Goal: Task Accomplishment & Management: Use online tool/utility

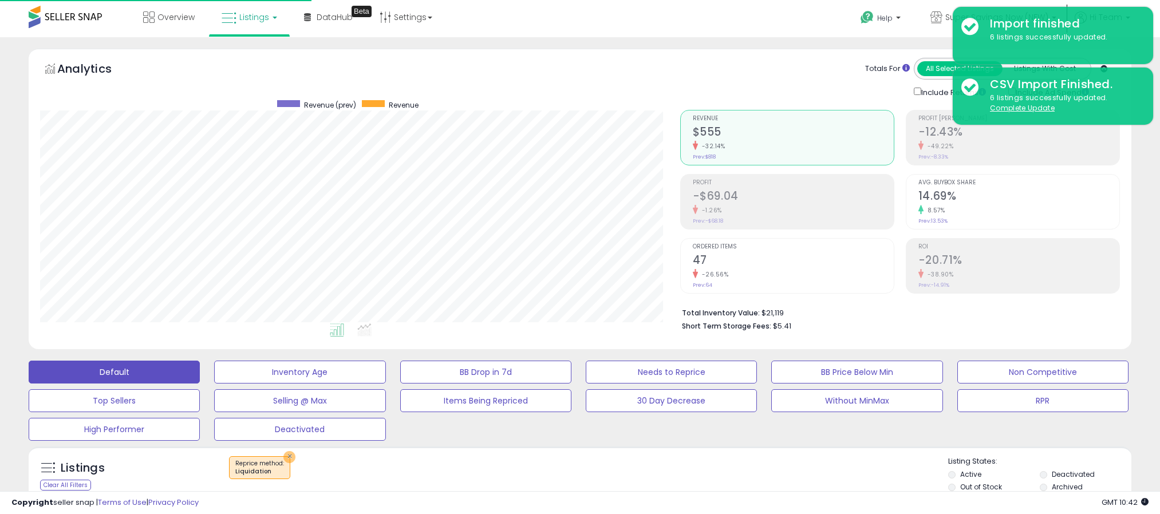
click at [287, 451] on button "×" at bounding box center [289, 457] width 12 height 12
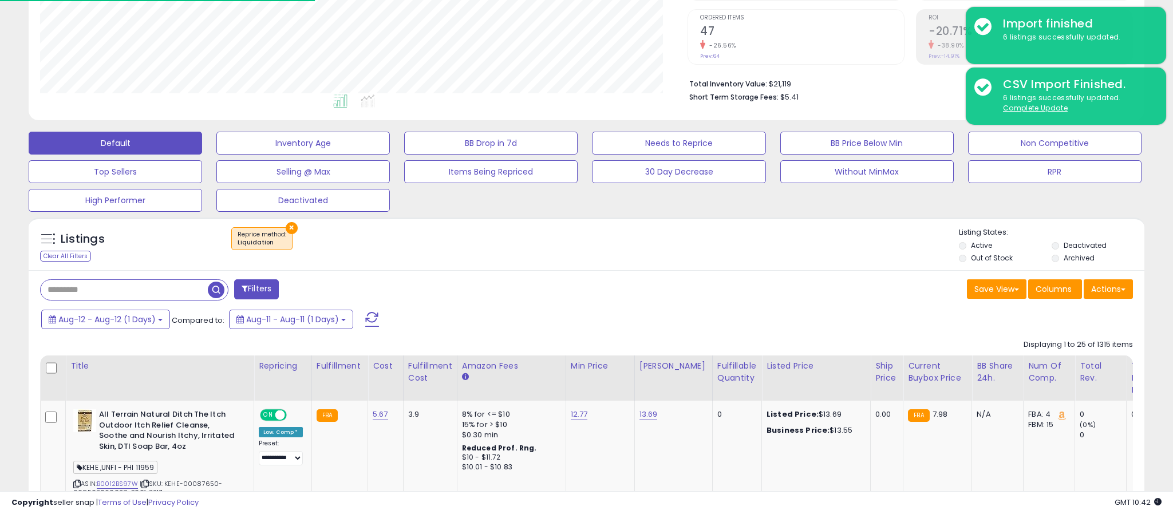
scroll to position [229, 0]
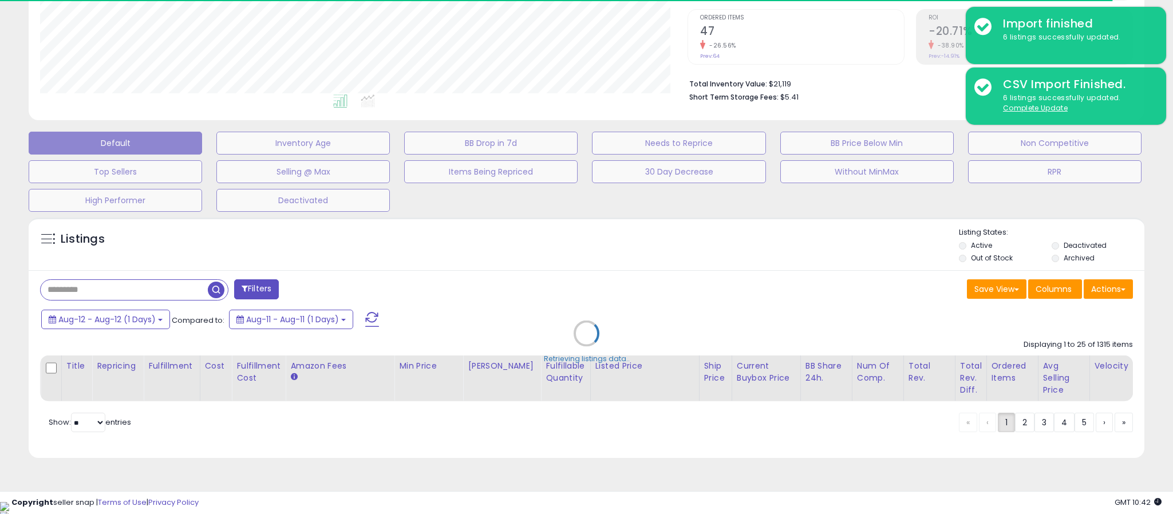
click at [617, 284] on div "Retrieving listings data.." at bounding box center [586, 342] width 1133 height 261
click at [1105, 294] on div "Retrieving listings data.." at bounding box center [586, 342] width 1133 height 261
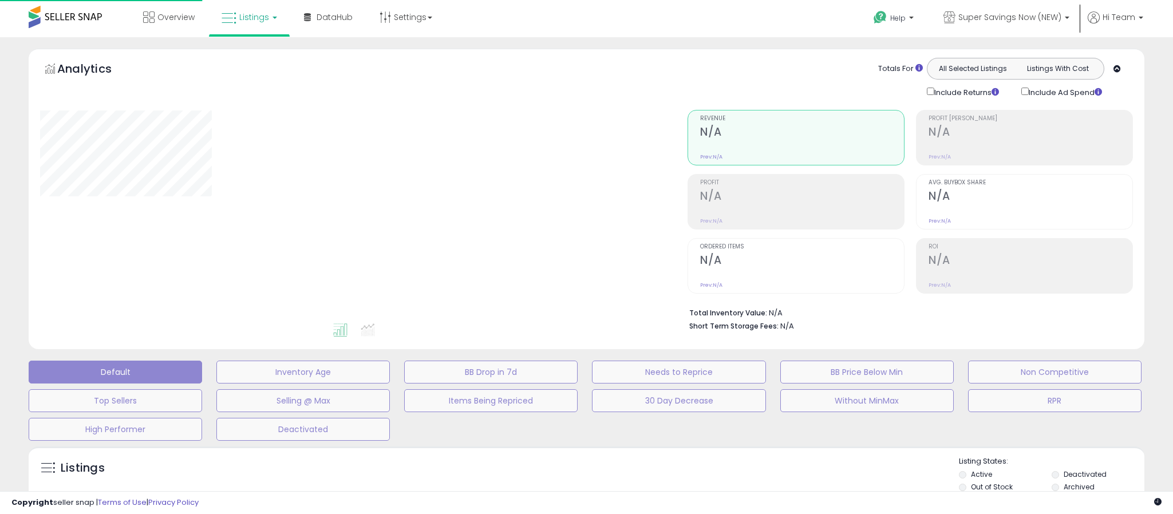
scroll to position [229, 0]
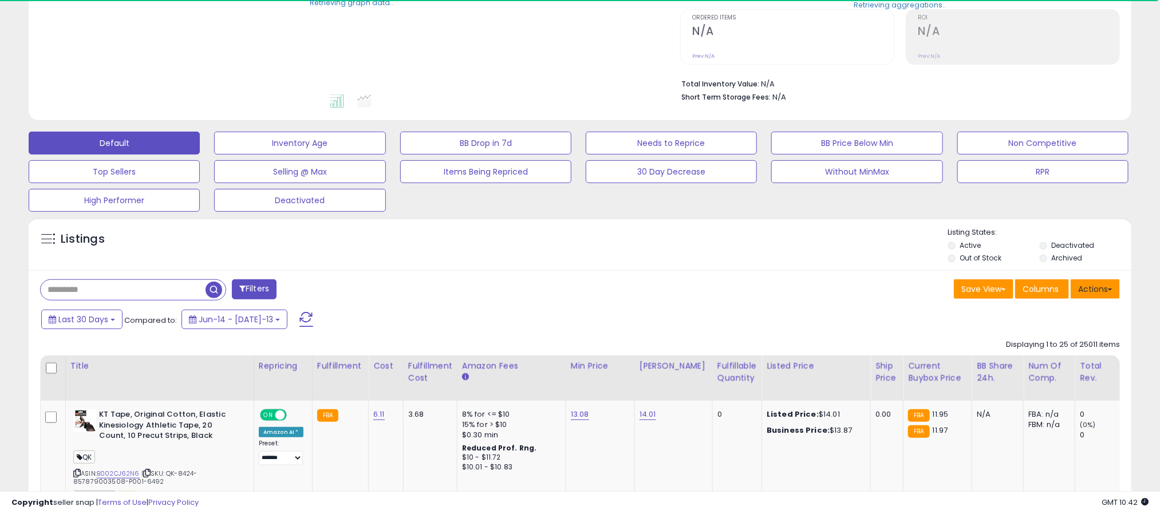
click at [1103, 294] on button "Actions" at bounding box center [1095, 288] width 49 height 19
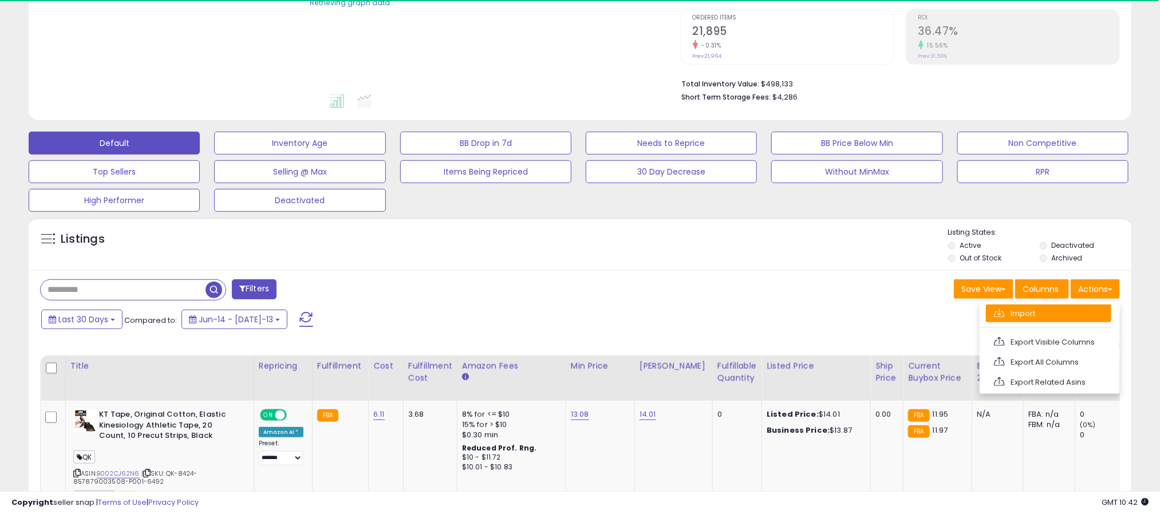
click at [1075, 316] on link "Import" at bounding box center [1048, 314] width 125 height 18
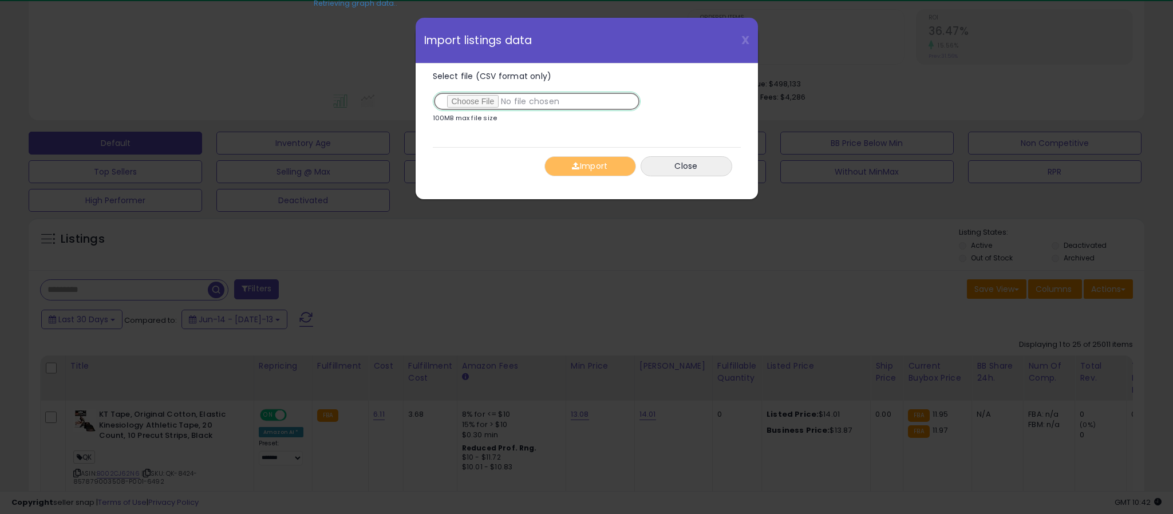
click at [472, 107] on input "Select file (CSV format only)" at bounding box center [537, 101] width 208 height 19
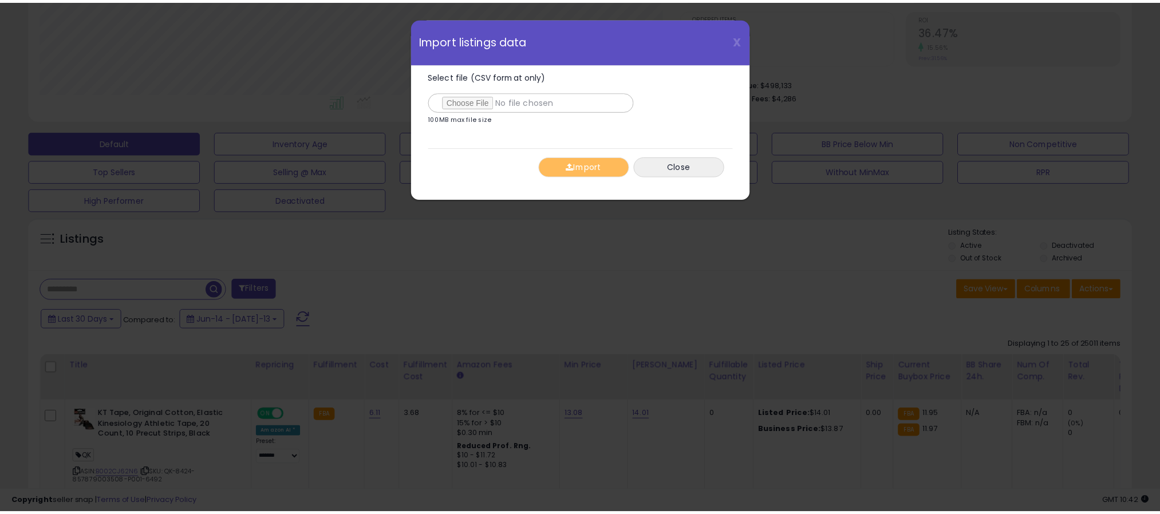
scroll to position [235, 648]
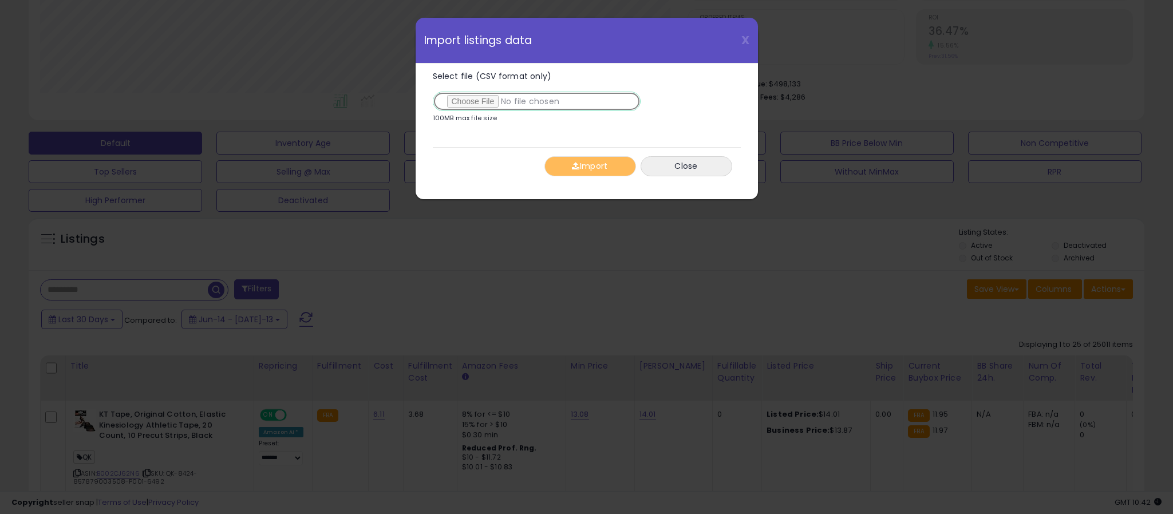
type input "**********"
click at [607, 184] on div "Import Close" at bounding box center [587, 166] width 308 height 38
click at [603, 167] on button "Import" at bounding box center [591, 166] width 92 height 20
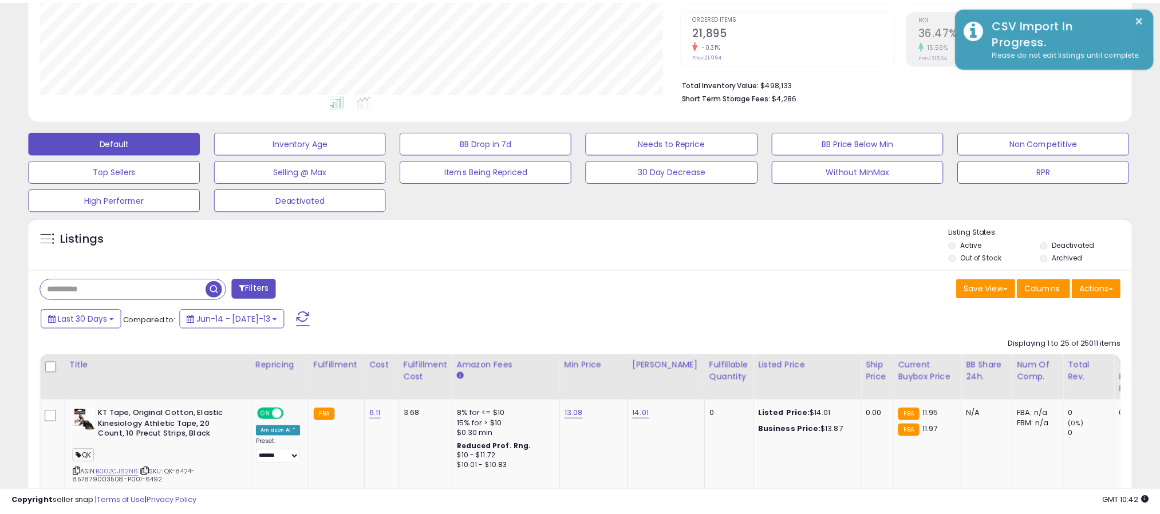
scroll to position [572395, 571990]
